Goal: Task Accomplishment & Management: Manage account settings

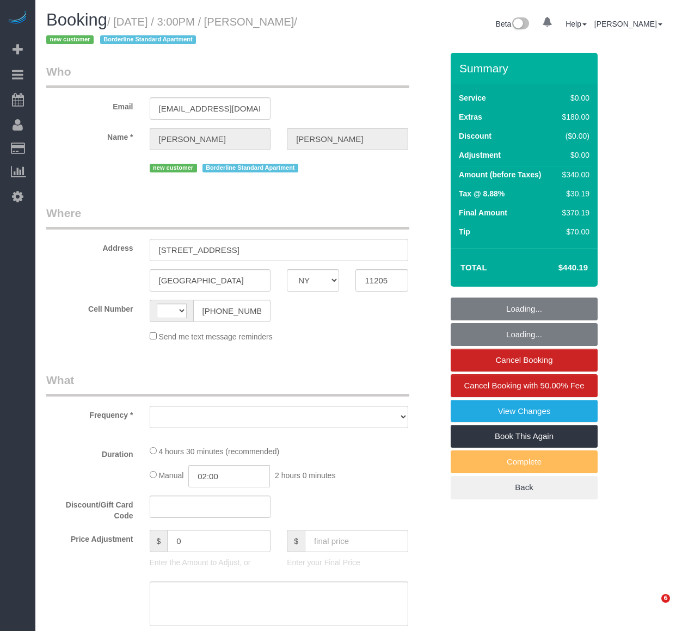
select select "NY"
select select "string:stripe-pm_1S56cq4VGloSiKo7mTPCRTxw"
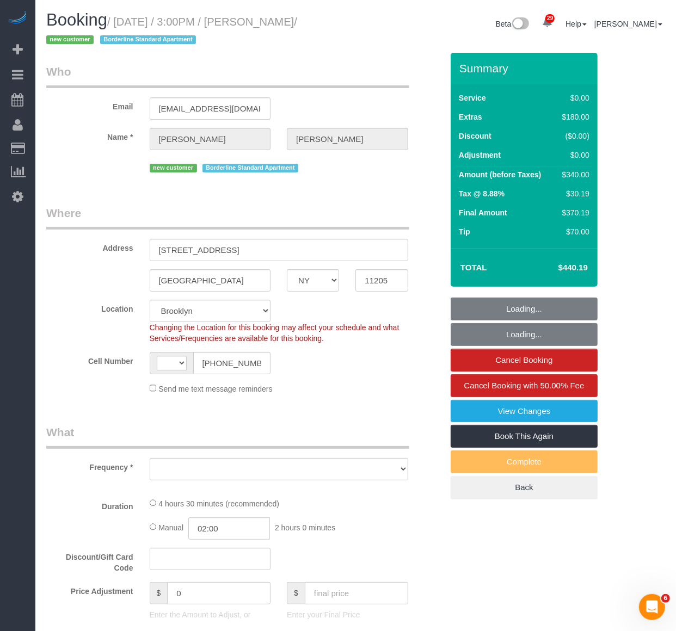
select select "string:[GEOGRAPHIC_DATA]"
select select "object:937"
select select "spot1"
select select "number:89"
select select "number:79"
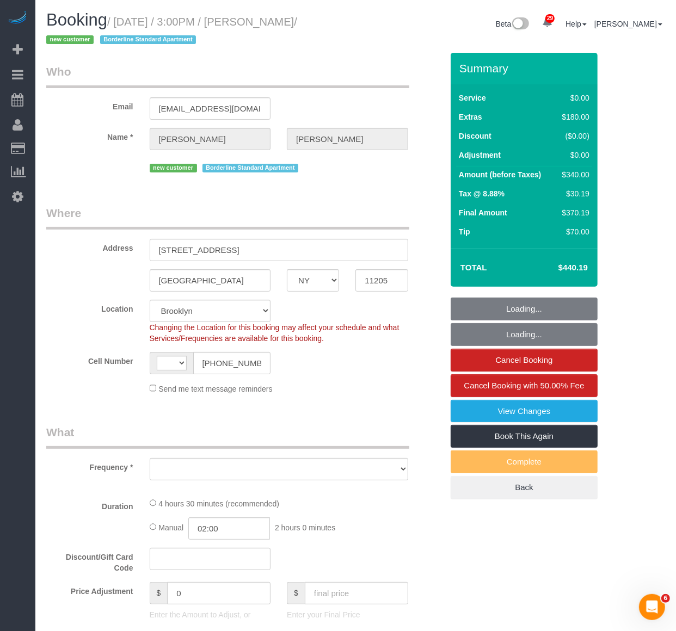
select select "number:15"
select select "number:6"
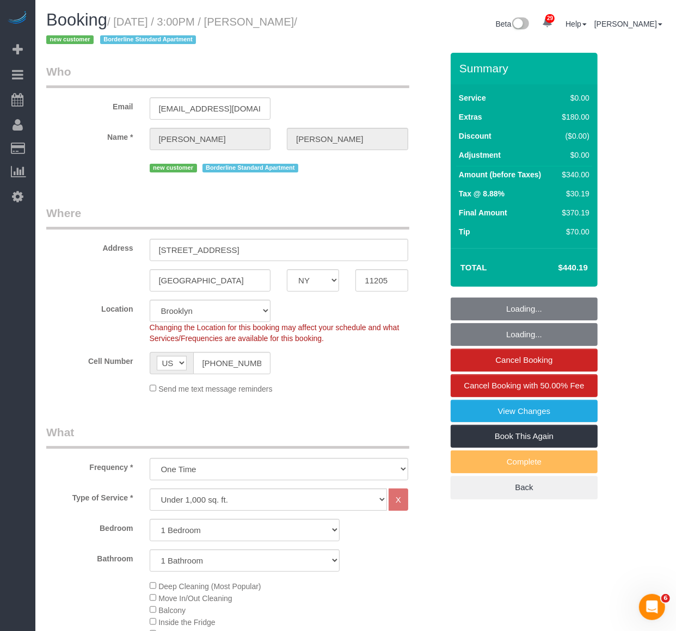
select select "1"
select select "object:1507"
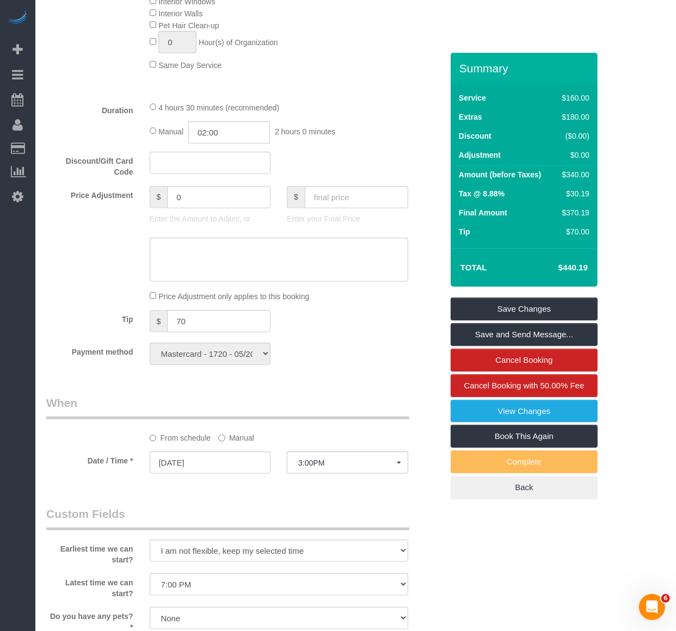
scroll to position [906, 0]
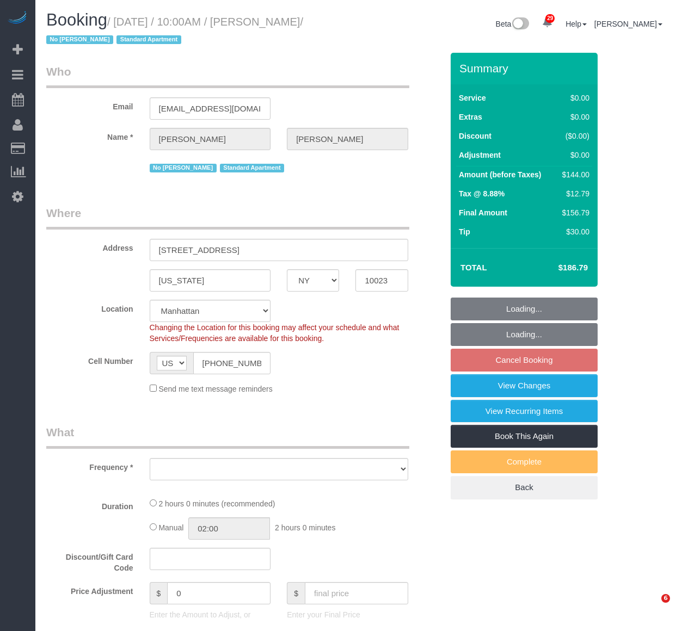
select select "NY"
select select "number:56"
select select "number:74"
select select "number:15"
select select "number:6"
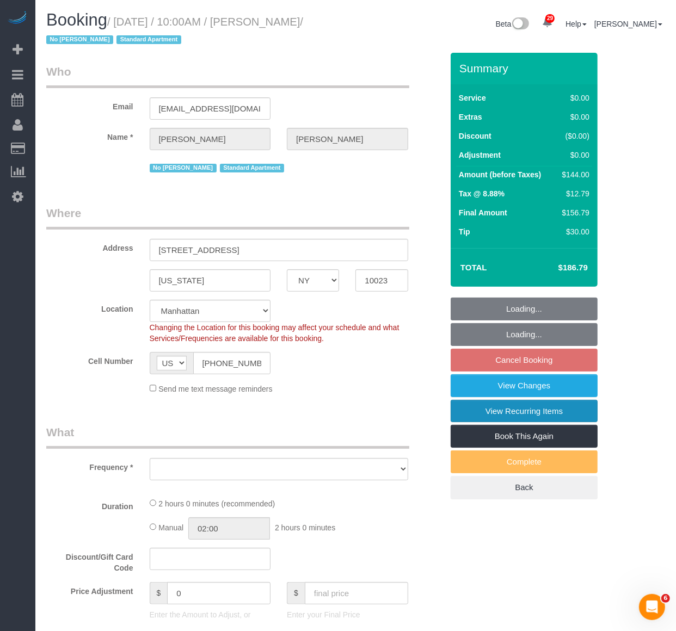
select select "string:stripe-pm_1MzMDc4VGloSiKo7xNndlTC7"
select select "spot3"
select select "object:973"
select select "1"
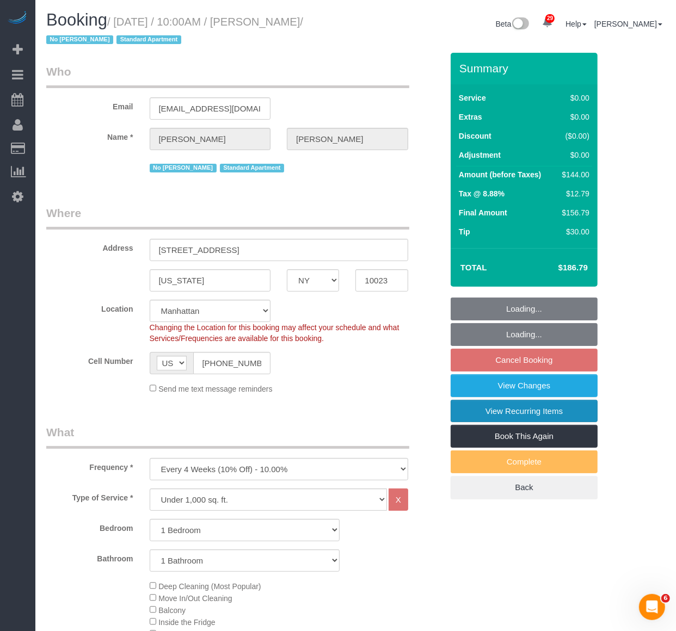
select select "object:1498"
select select "1"
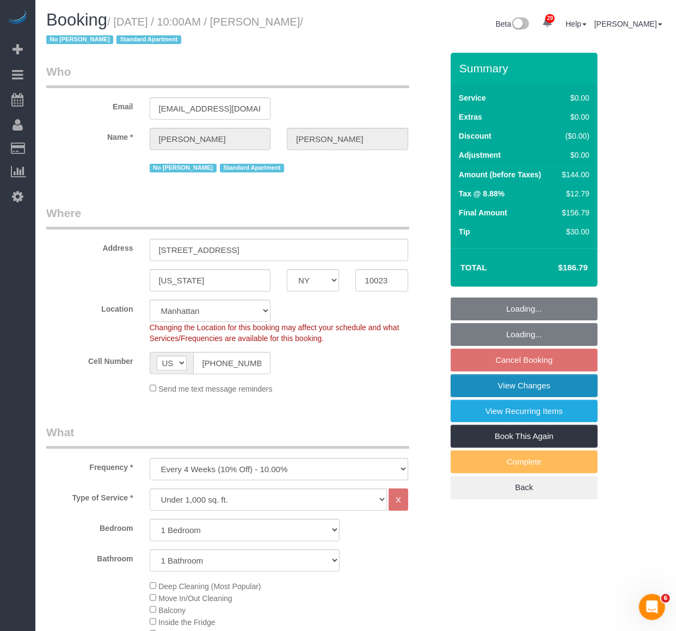
click at [521, 390] on link "View Changes" at bounding box center [523, 385] width 147 height 23
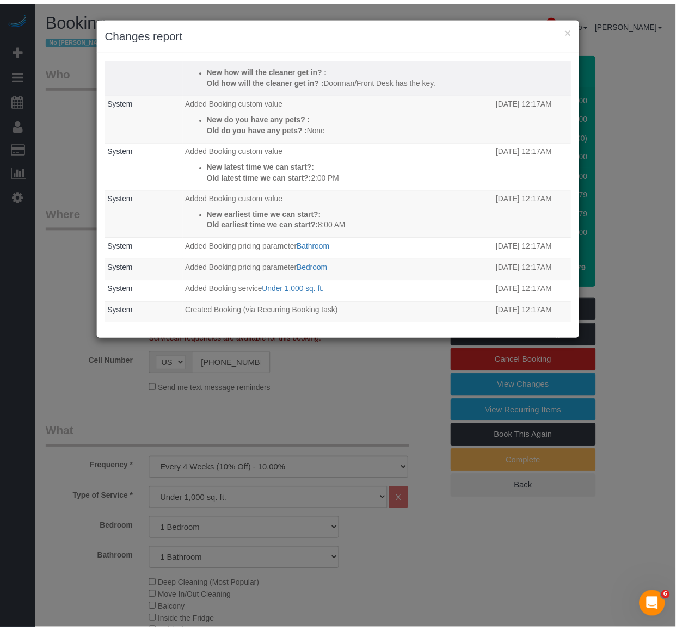
scroll to position [181, 0]
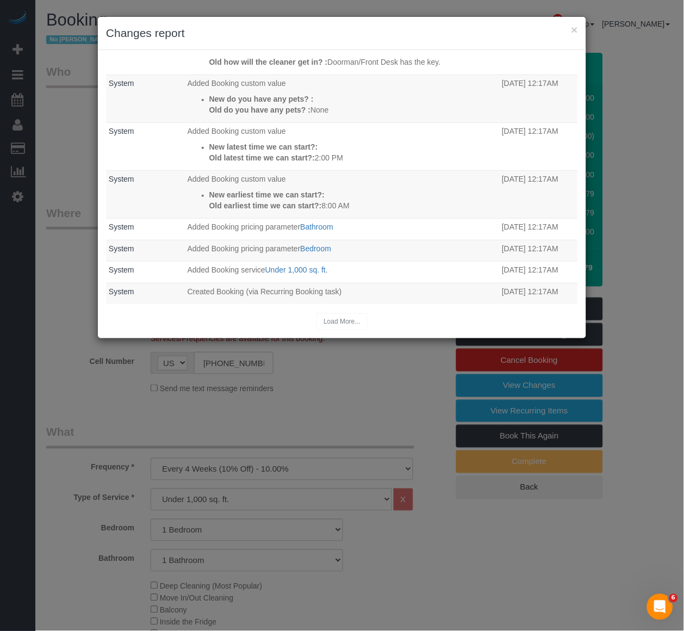
click at [485, 51] on div "Who What When Sarah Tracy The Booking rescheduled email was sent Sent to the cu…" at bounding box center [342, 194] width 489 height 288
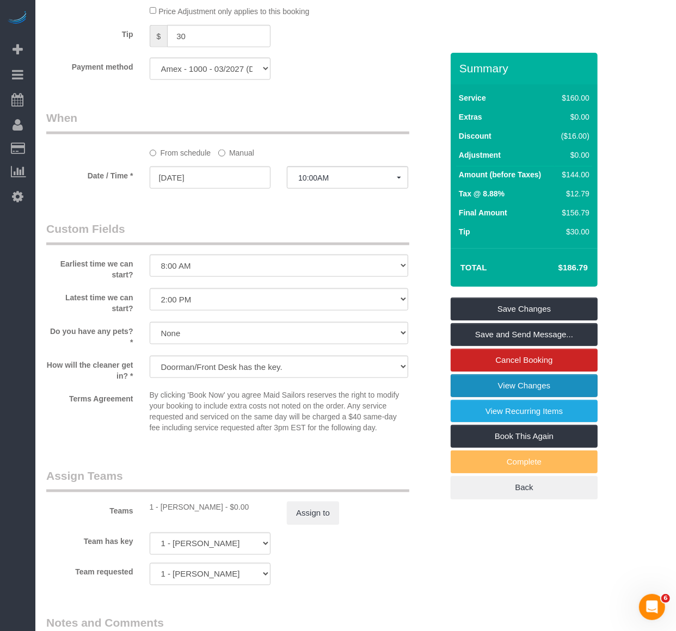
scroll to position [1027, 0]
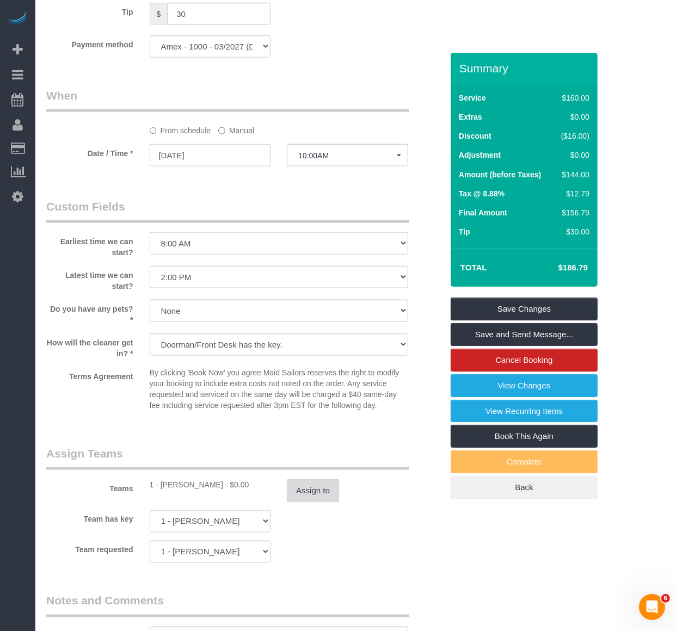
click at [305, 502] on button "Assign to" at bounding box center [313, 490] width 52 height 23
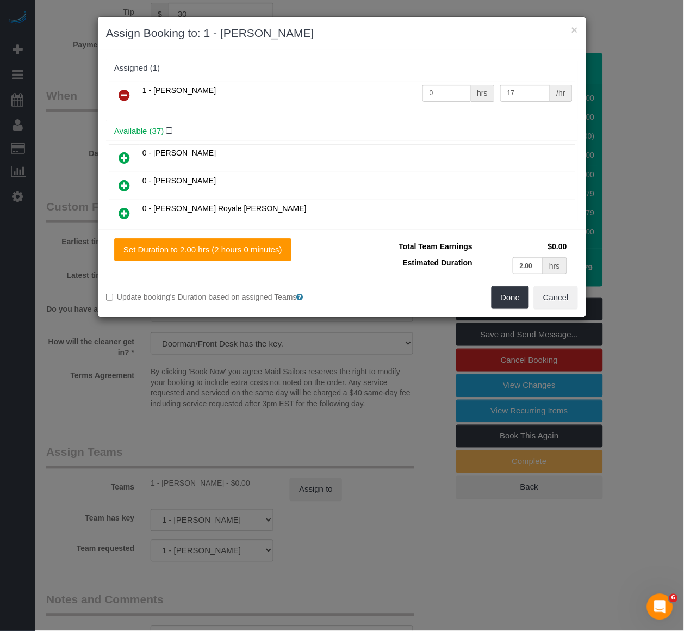
click at [124, 92] on icon at bounding box center [124, 95] width 11 height 13
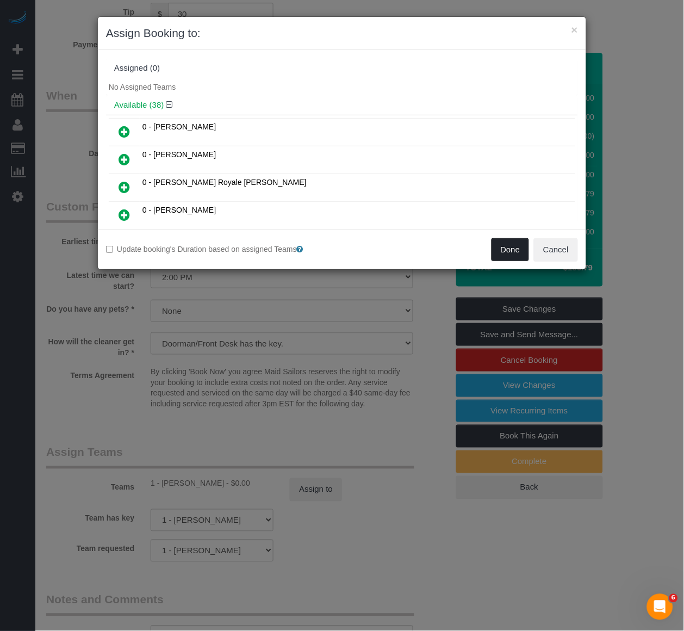
click at [498, 253] on button "Done" at bounding box center [511, 249] width 38 height 23
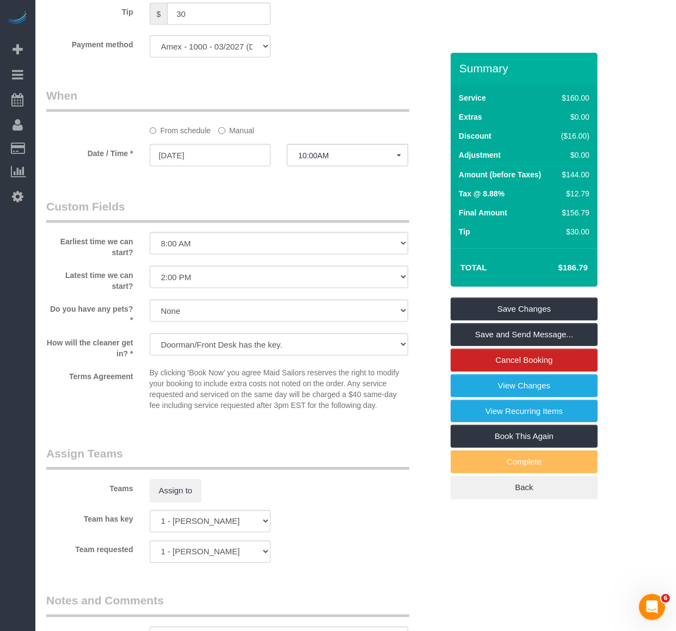
click at [506, 309] on link "Save Changes" at bounding box center [523, 309] width 147 height 23
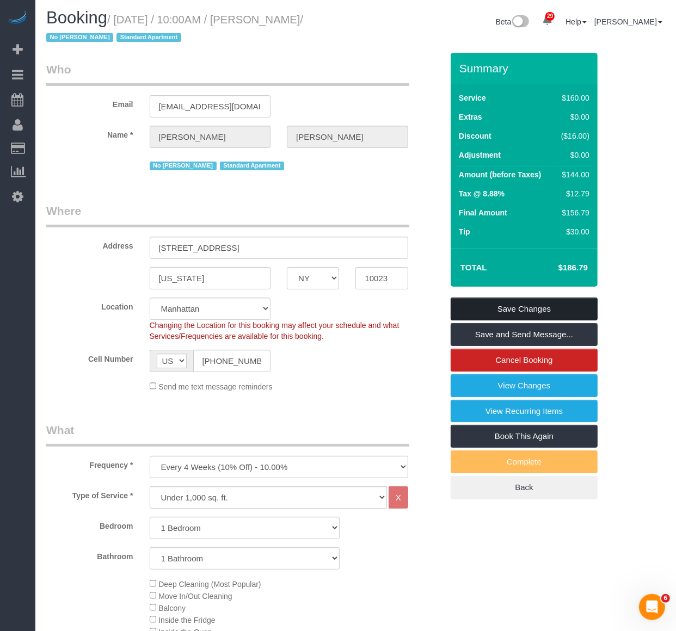
scroll to position [0, 0]
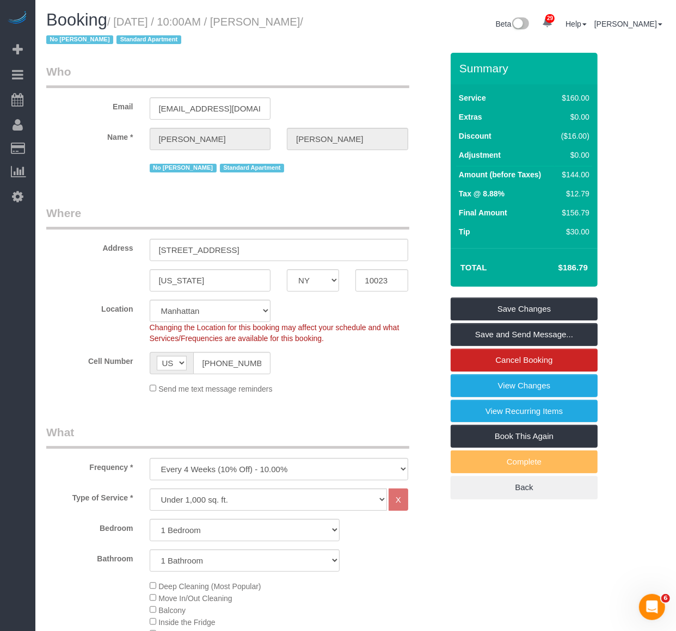
drag, startPoint x: 323, startPoint y: 24, endPoint x: 263, endPoint y: 22, distance: 59.3
click at [263, 22] on small "/ October 16, 2025 / 10:00AM / Sarah Tracy / No Warren Rose Standard Apartment" at bounding box center [174, 31] width 257 height 30
copy small "Sarah Tracy"
click at [486, 379] on link "View Changes" at bounding box center [523, 385] width 147 height 23
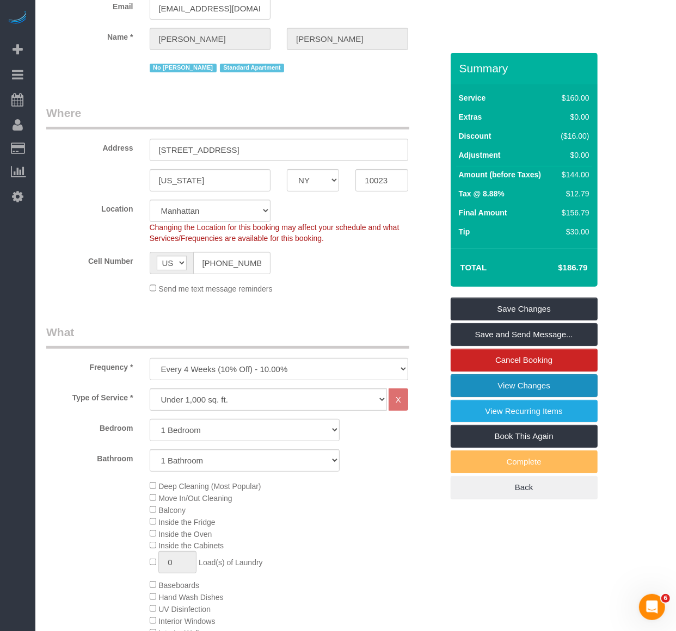
scroll to position [302, 0]
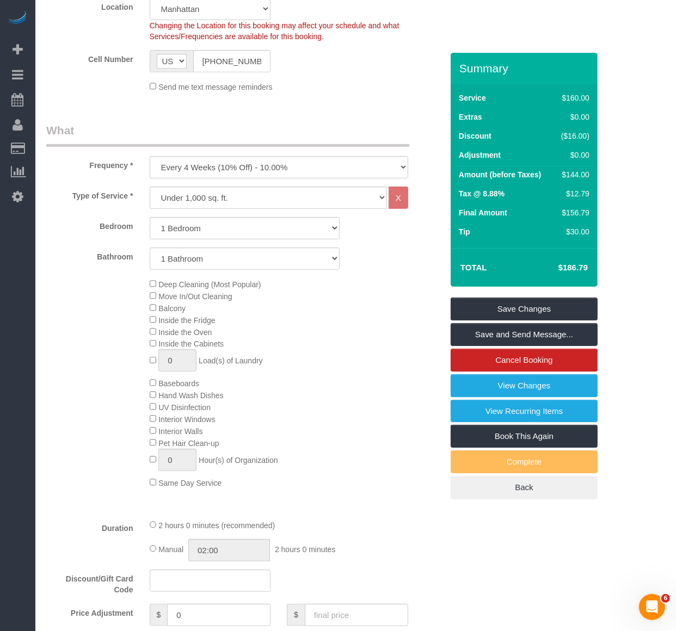
click at [394, 253] on div "Bathroom 1 Bathroom 2 Bathrooms" at bounding box center [244, 259] width 412 height 22
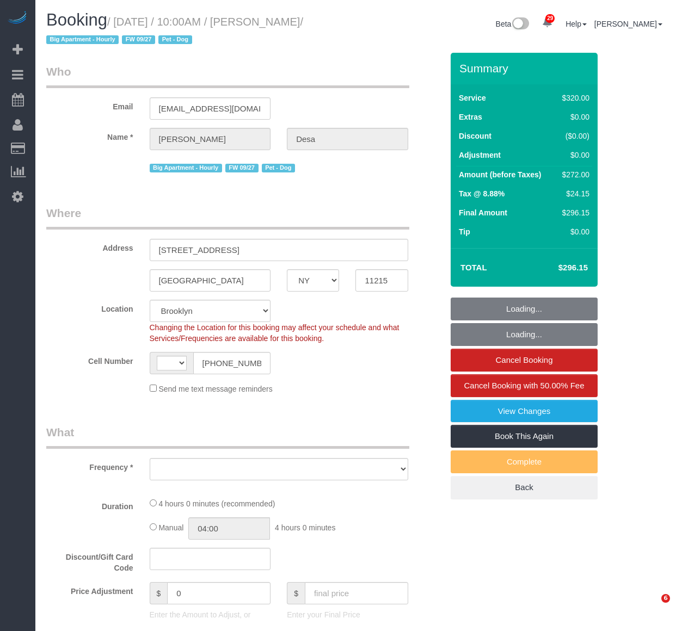
select select "NY"
select select "string:[GEOGRAPHIC_DATA]"
select select "number:56"
select select "number:74"
select select "number:13"
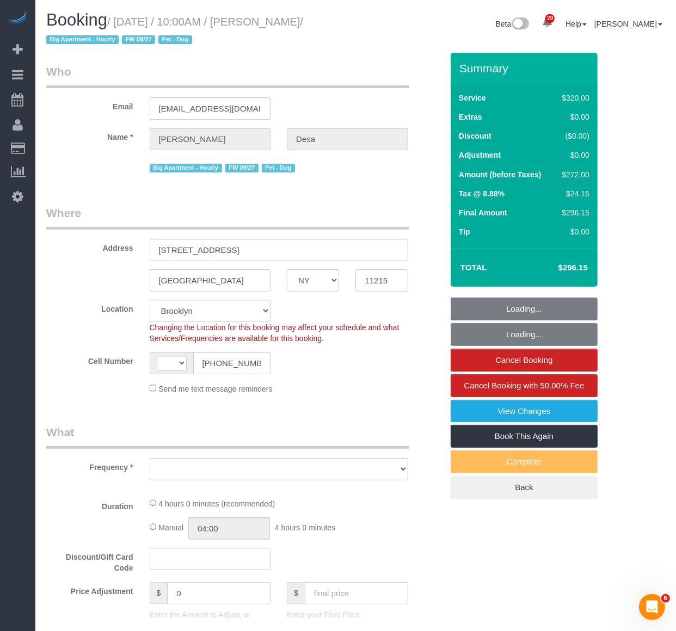
select select "number:5"
select select "object:974"
select select "string:stripe-pm_1Qsr1j4VGloSiKo7w2MwV4dS"
select select "spot1"
select select "240"
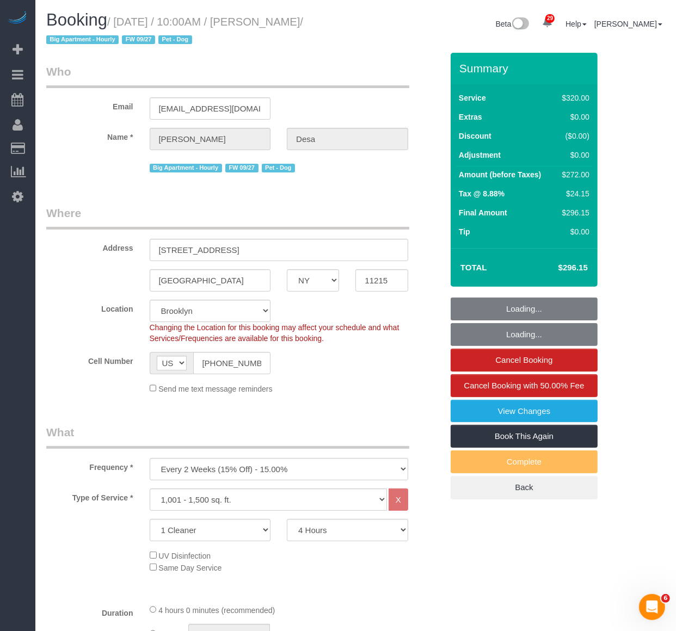
select select "object:1450"
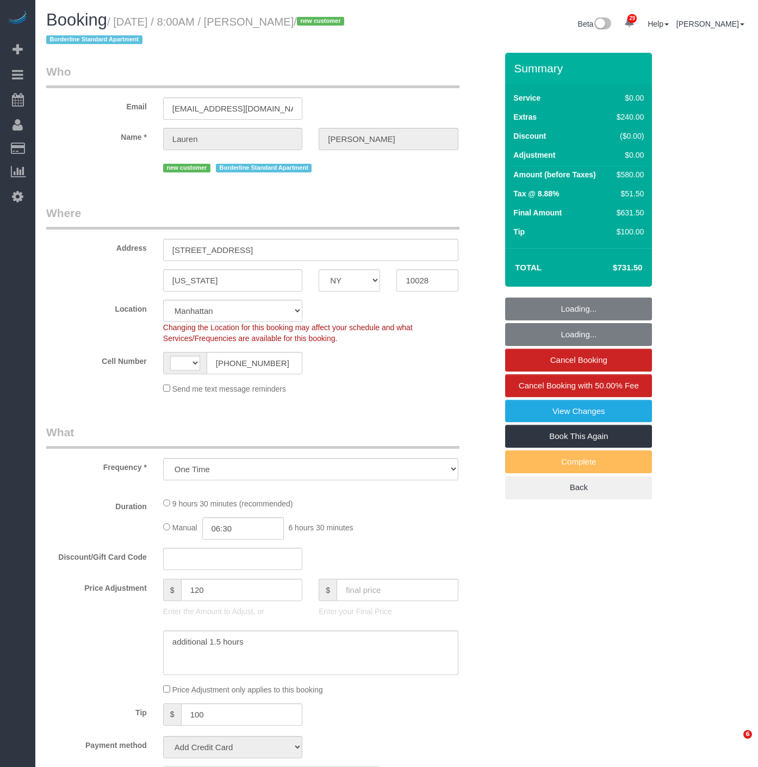
select select "NY"
select select "object:829"
select select "string:[GEOGRAPHIC_DATA]"
select select "string:stripe-pm_1SBiTP4VGloSiKo7h6Y8x6lI"
select select "2"
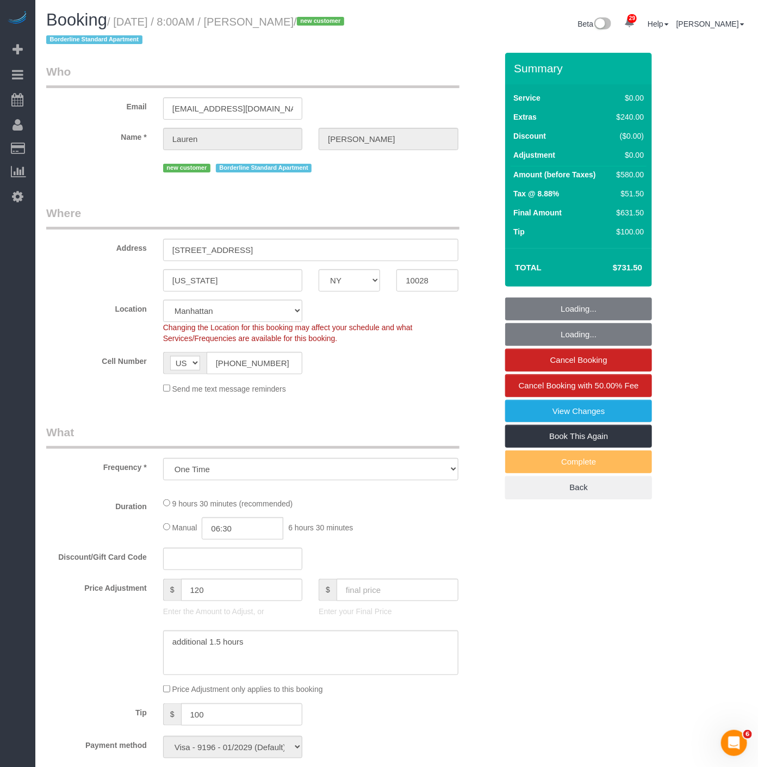
select select "2"
select select "spot1"
select select "number:56"
select select "number:72"
select select "number:15"
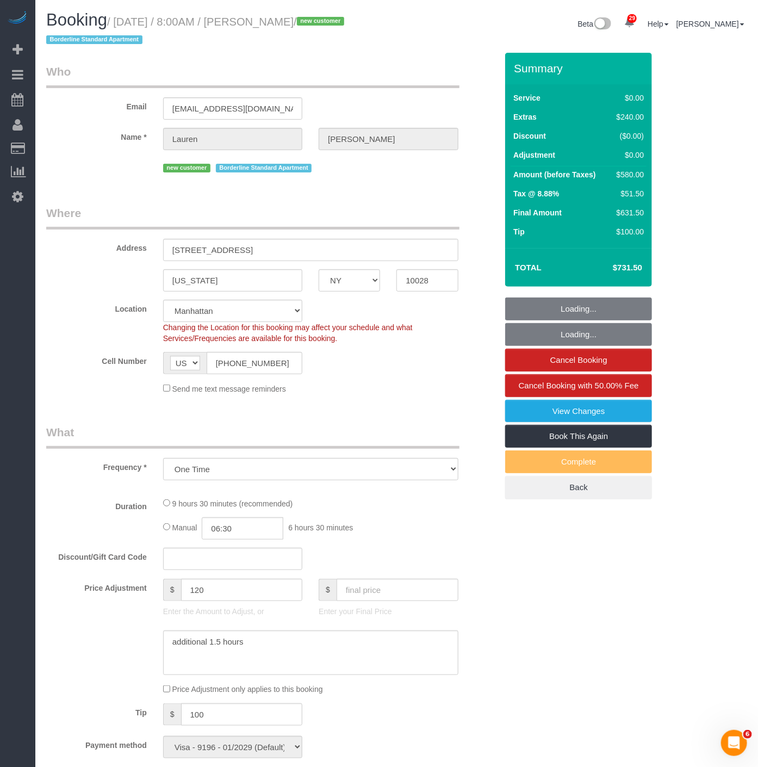
select select "number:6"
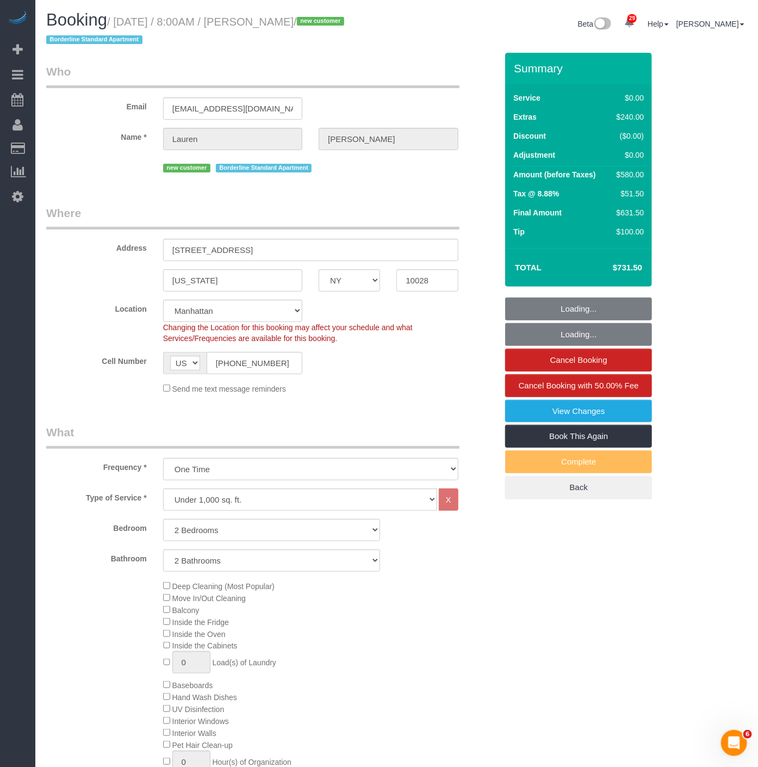
select select "2"
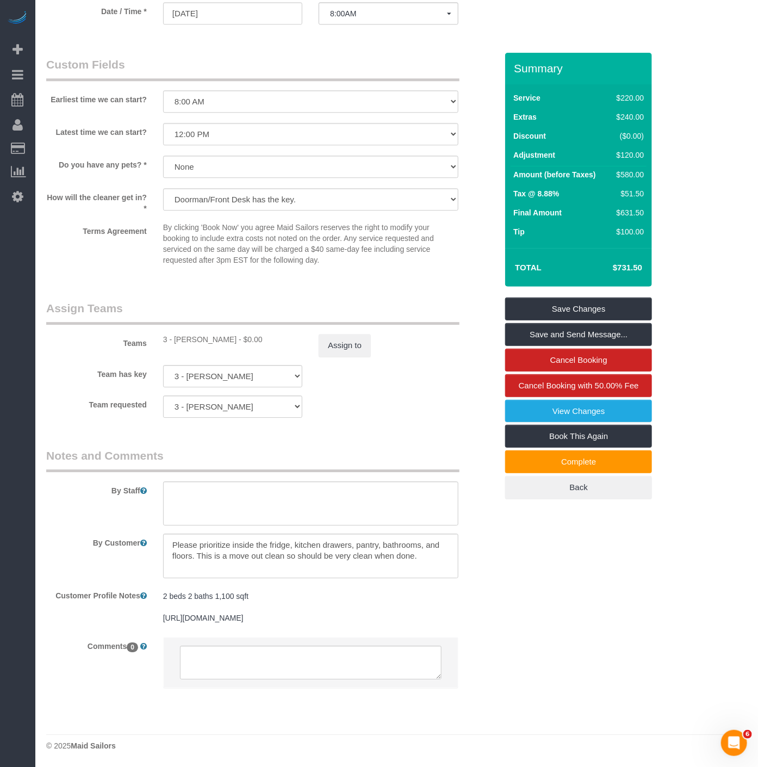
scroll to position [1191, 0]
